Goal: Find specific page/section: Find specific page/section

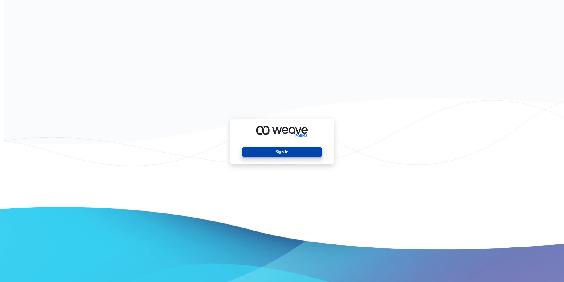
click at [284, 148] on button "Sign In" at bounding box center [282, 151] width 79 height 9
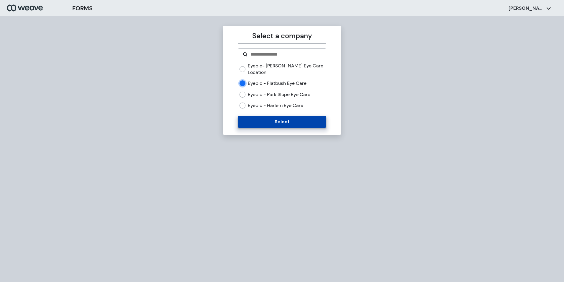
click at [283, 122] on button "Select" at bounding box center [282, 122] width 88 height 12
